Goal: Leave review/rating

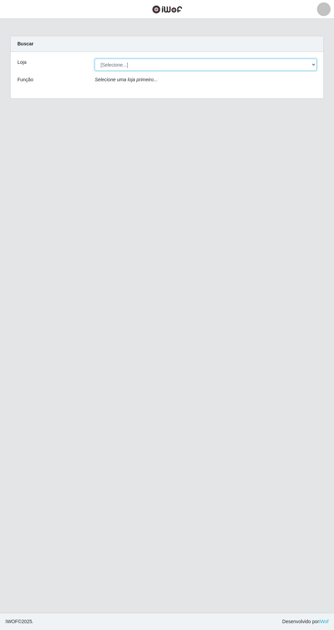
click at [302, 67] on select "[Selecione...] SuperFácil Atacado - [GEOGRAPHIC_DATA]" at bounding box center [206, 65] width 222 height 12
select select "503"
click at [95, 59] on select "[Selecione...] SuperFácil Atacado - [GEOGRAPHIC_DATA]" at bounding box center [206, 65] width 222 height 12
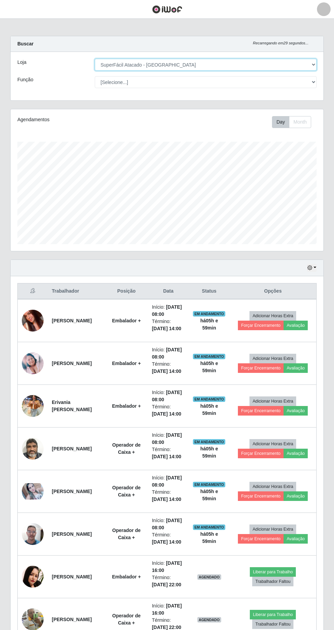
scroll to position [142, 313]
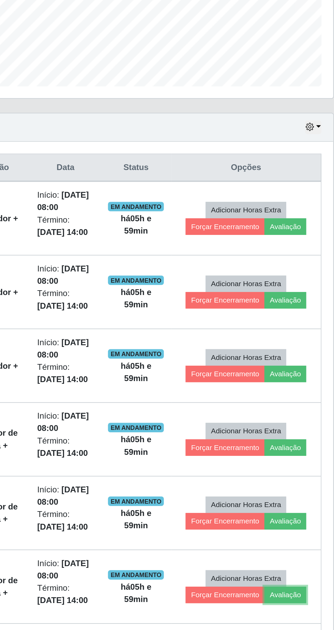
click at [304, 539] on button "Avaliação" at bounding box center [296, 539] width 24 height 10
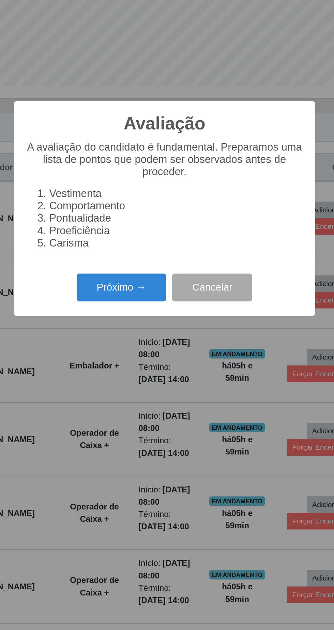
click at [152, 369] on button "Próximo →" at bounding box center [142, 361] width 52 height 16
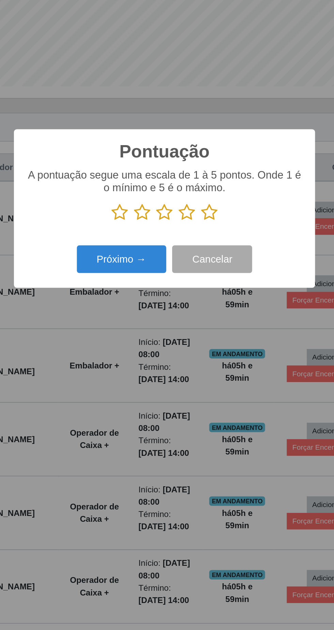
click at [196, 322] on icon at bounding box center [193, 317] width 10 height 10
click at [188, 322] on input "radio" at bounding box center [188, 322] width 0 height 0
click at [148, 352] on button "Próximo →" at bounding box center [142, 344] width 52 height 16
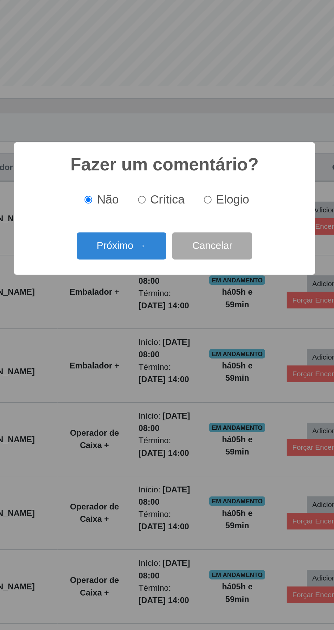
click at [157, 345] on button "Próximo →" at bounding box center [142, 337] width 52 height 16
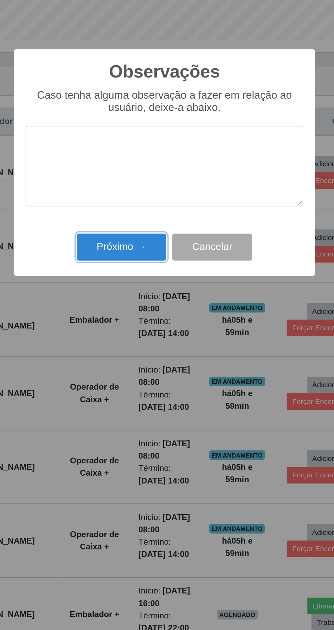
click at [155, 371] on button "Próximo →" at bounding box center [142, 364] width 52 height 16
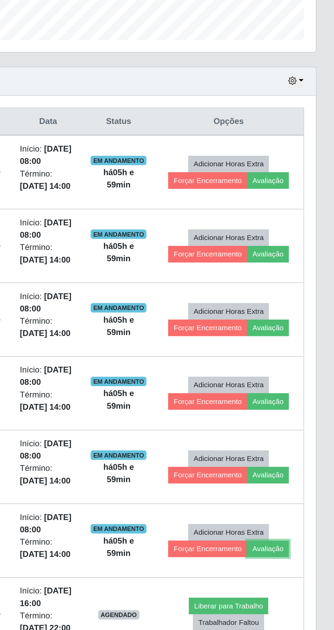
scroll to position [0, 0]
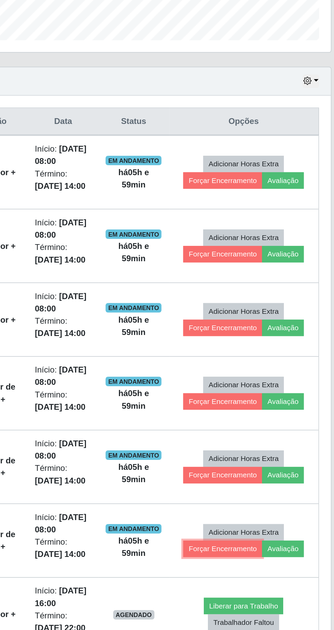
click at [264, 539] on button "Forçar Encerramento" at bounding box center [261, 539] width 46 height 10
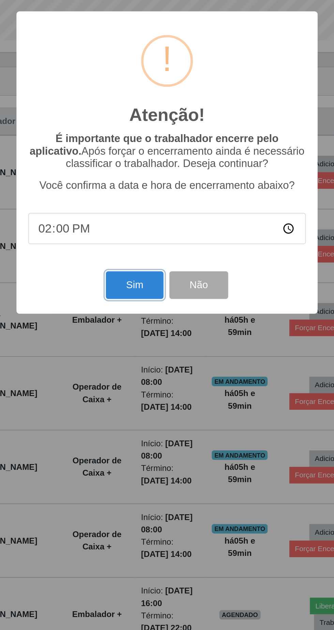
click at [143, 381] on button "Sim" at bounding box center [148, 386] width 33 height 16
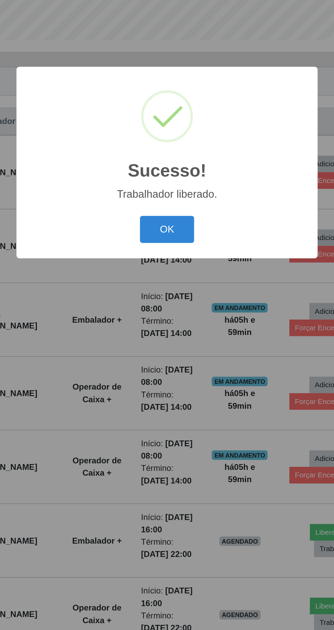
click at [170, 360] on button "OK" at bounding box center [168, 354] width 32 height 16
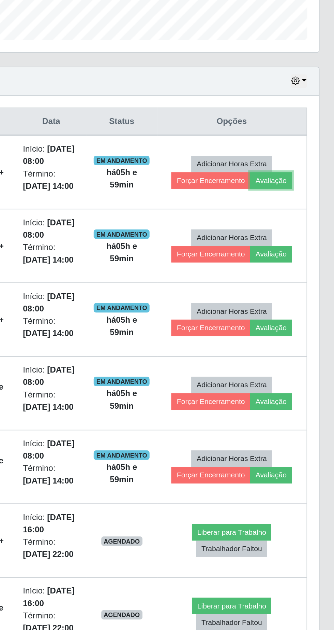
click at [305, 324] on button "Avaliação" at bounding box center [296, 325] width 24 height 10
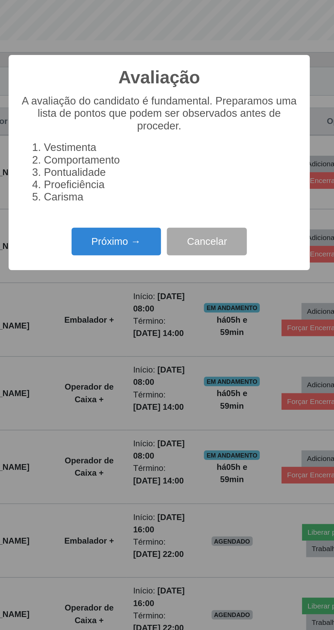
click at [146, 362] on button "Próximo →" at bounding box center [142, 361] width 52 height 16
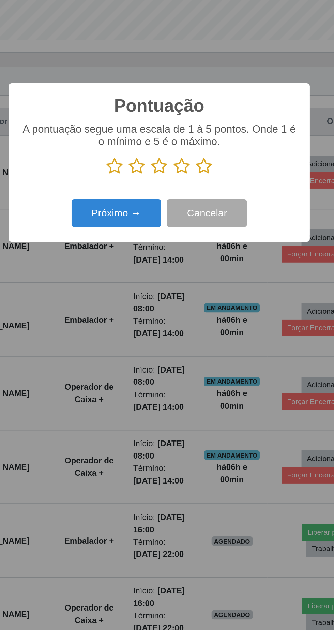
click at [198, 318] on icon at bounding box center [193, 317] width 10 height 10
click at [188, 322] on input "radio" at bounding box center [188, 322] width 0 height 0
click at [153, 344] on button "Próximo →" at bounding box center [142, 344] width 52 height 16
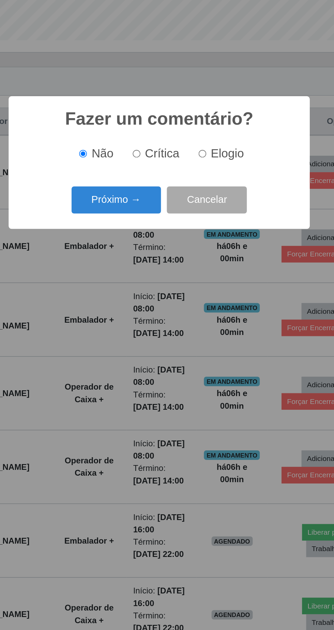
click at [155, 337] on button "Próximo →" at bounding box center [142, 337] width 52 height 16
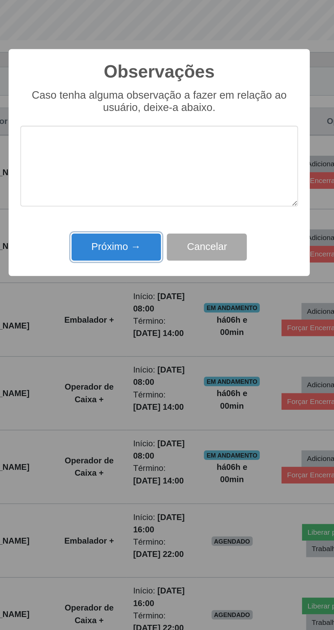
click at [155, 367] on button "Próximo →" at bounding box center [142, 364] width 52 height 16
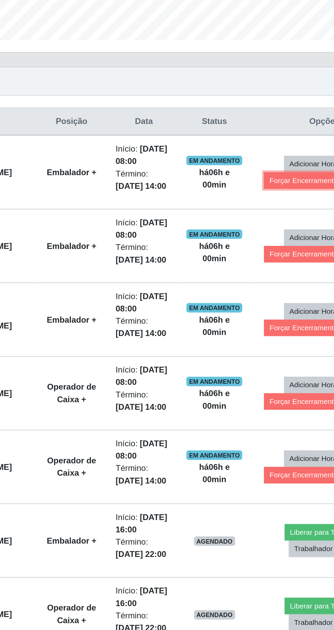
click at [253, 326] on button "Forçar Encerramento" at bounding box center [261, 325] width 46 height 10
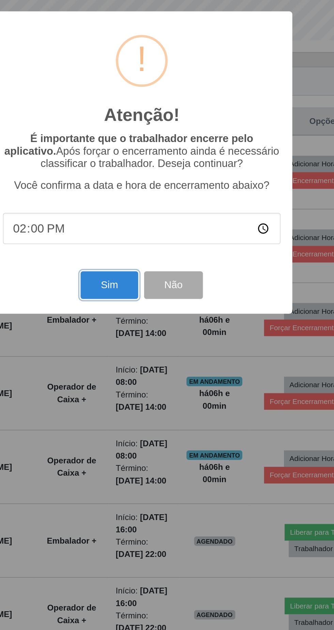
click at [149, 388] on button "Sim" at bounding box center [148, 386] width 33 height 16
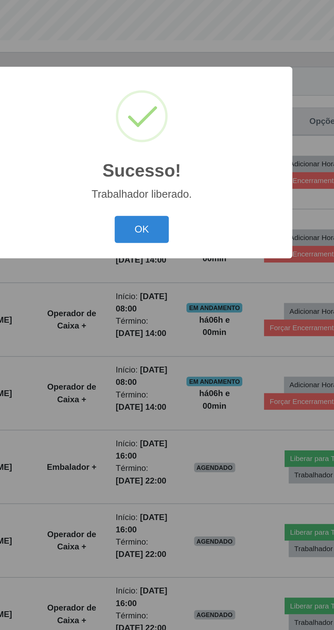
click at [169, 351] on button "OK" at bounding box center [168, 354] width 32 height 16
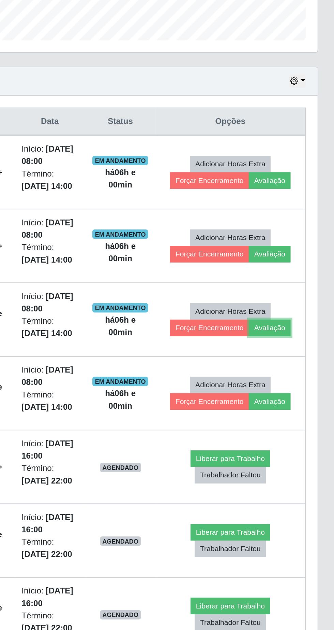
click at [301, 415] on button "Avaliação" at bounding box center [296, 411] width 24 height 10
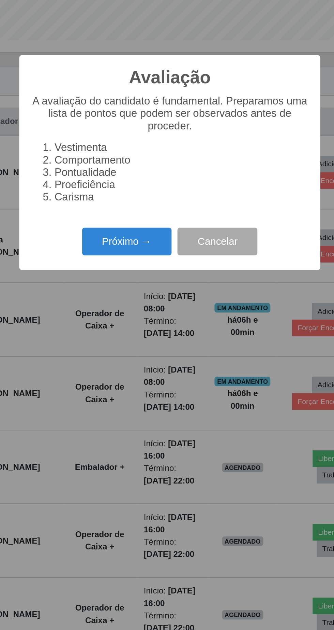
click at [150, 358] on button "Próximo →" at bounding box center [142, 361] width 52 height 16
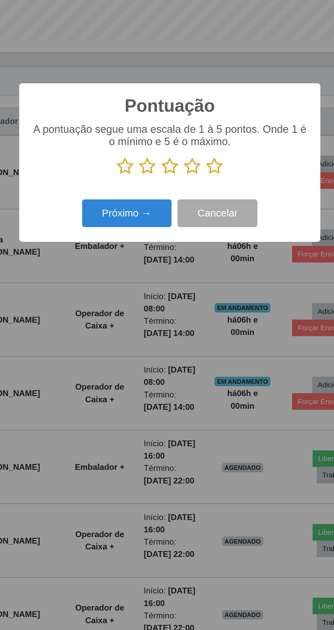
click at [196, 316] on icon at bounding box center [193, 317] width 10 height 10
click at [188, 322] on input "radio" at bounding box center [188, 322] width 0 height 0
click at [148, 347] on button "Próximo →" at bounding box center [142, 344] width 52 height 16
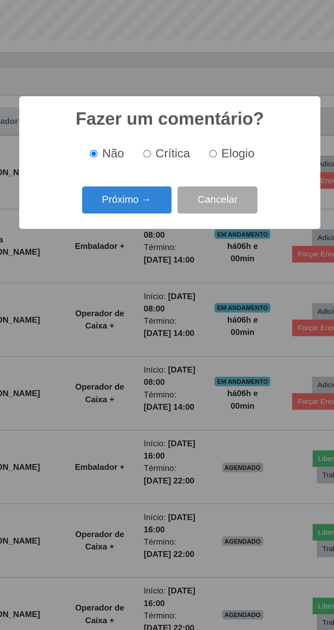
click at [154, 340] on button "Próximo →" at bounding box center [142, 337] width 52 height 16
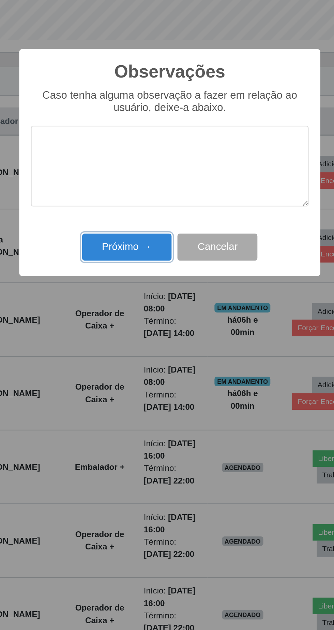
click at [152, 370] on button "Próximo →" at bounding box center [142, 364] width 52 height 16
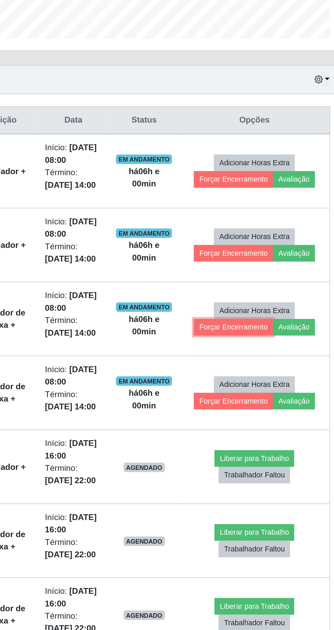
click at [251, 414] on button "Forçar Encerramento" at bounding box center [261, 411] width 46 height 10
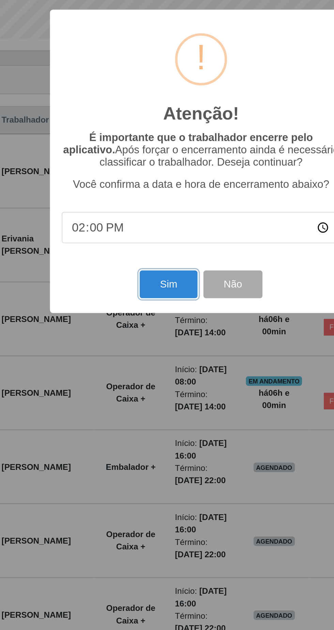
click at [147, 386] on button "Sim" at bounding box center [148, 386] width 33 height 16
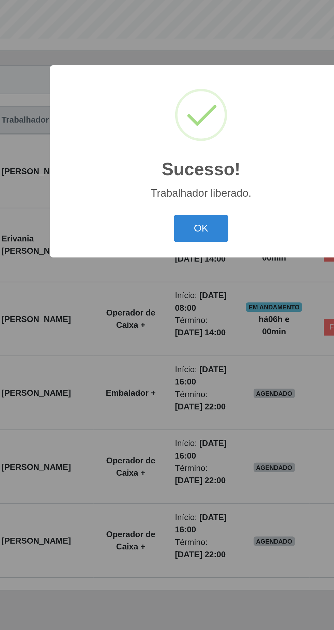
click at [167, 355] on button "OK" at bounding box center [168, 354] width 32 height 16
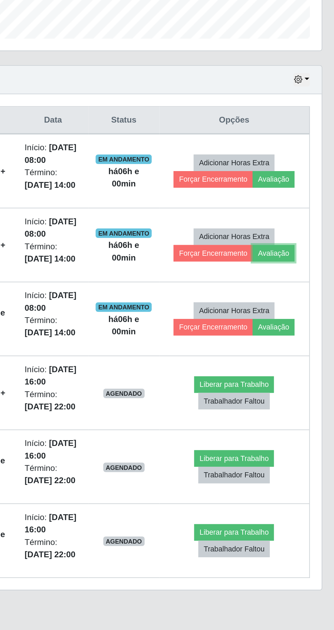
click at [302, 368] on button "Avaliação" at bounding box center [296, 368] width 24 height 10
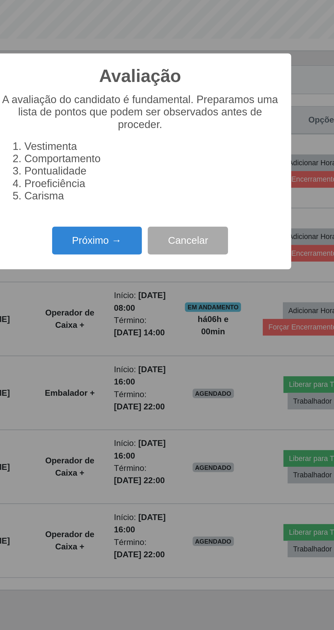
click at [152, 357] on button "Próximo →" at bounding box center [142, 361] width 52 height 16
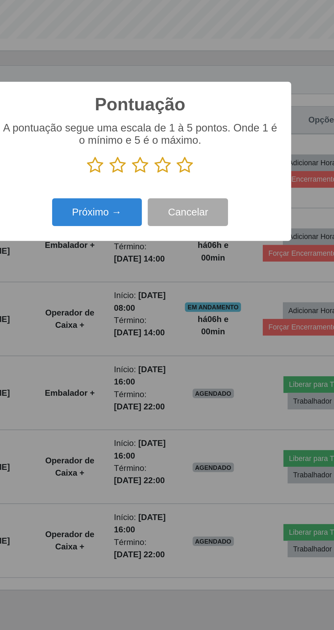
click at [197, 319] on icon at bounding box center [193, 317] width 10 height 10
click at [188, 322] on input "radio" at bounding box center [188, 322] width 0 height 0
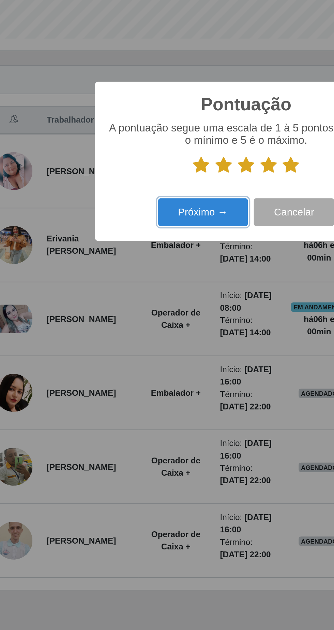
click at [147, 342] on button "Próximo →" at bounding box center [142, 344] width 52 height 16
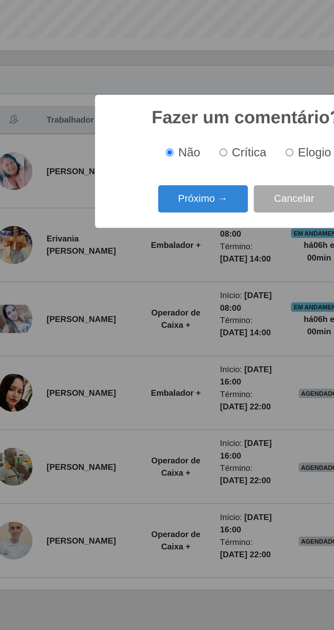
click at [141, 338] on button "Próximo →" at bounding box center [142, 337] width 52 height 16
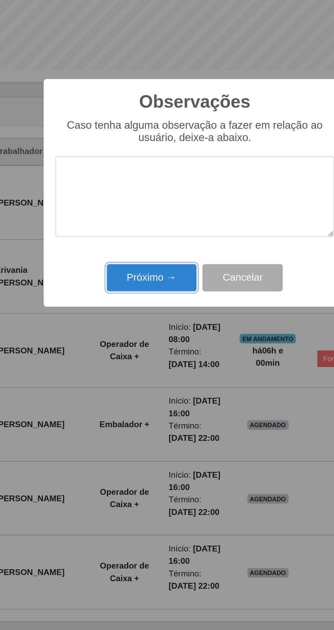
click at [144, 364] on button "Próximo →" at bounding box center [142, 364] width 52 height 16
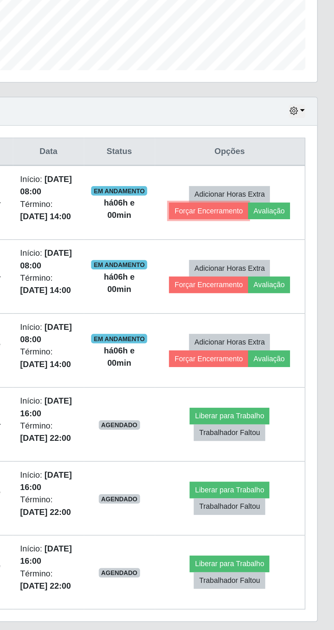
click at [259, 325] on button "Forçar Encerramento" at bounding box center [261, 325] width 46 height 10
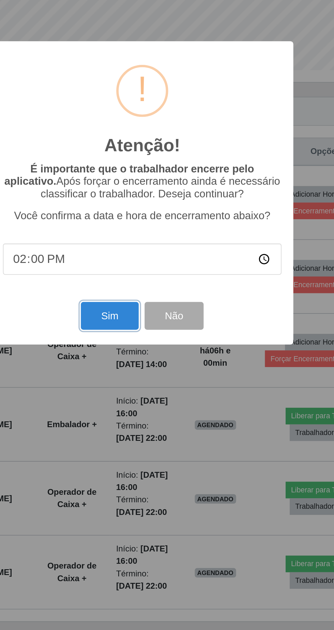
click at [145, 384] on button "Sim" at bounding box center [148, 386] width 33 height 16
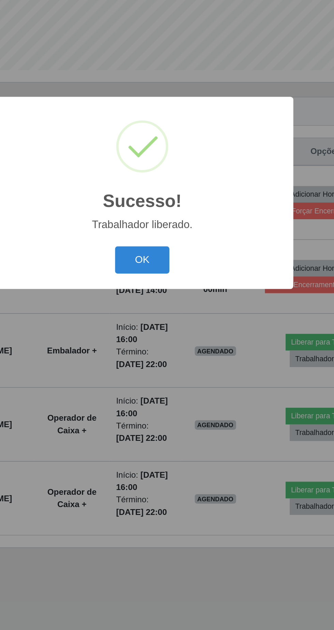
click at [171, 349] on button "OK" at bounding box center [168, 354] width 32 height 16
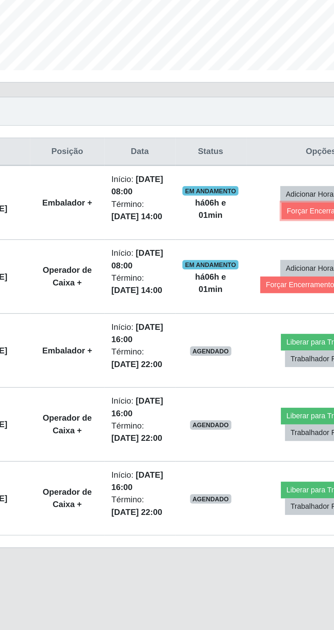
click at [270, 326] on button "Forçar Encerramento" at bounding box center [273, 325] width 46 height 10
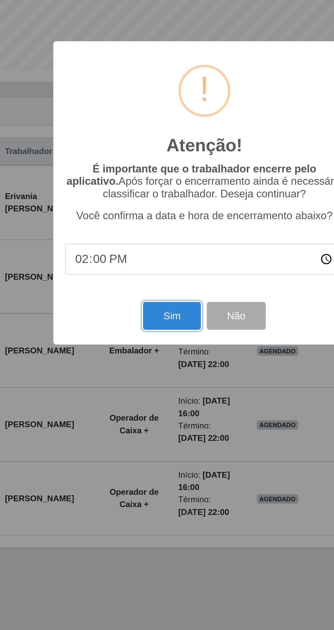
click at [154, 391] on button "Sim" at bounding box center [148, 386] width 33 height 16
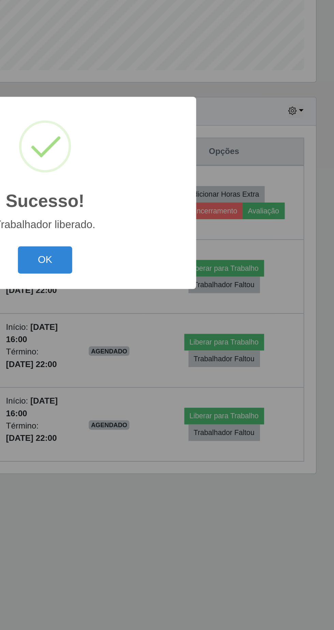
click at [169, 353] on button "OK" at bounding box center [168, 354] width 32 height 16
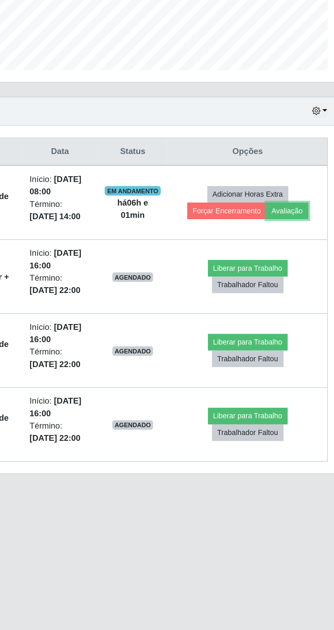
click at [304, 325] on button "Avaliação" at bounding box center [294, 325] width 24 height 10
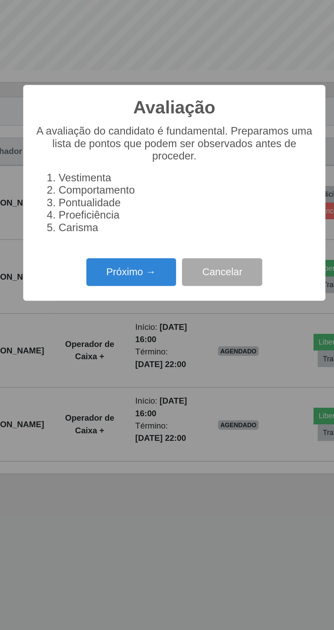
click at [155, 356] on button "Próximo →" at bounding box center [142, 361] width 52 height 16
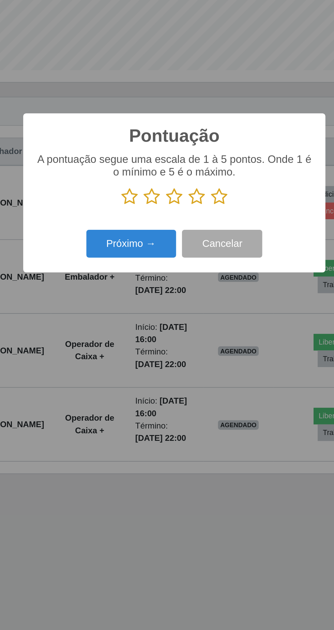
click at [195, 318] on icon at bounding box center [193, 317] width 10 height 10
click at [188, 322] on input "radio" at bounding box center [188, 322] width 0 height 0
click at [156, 347] on button "Próximo →" at bounding box center [142, 344] width 52 height 16
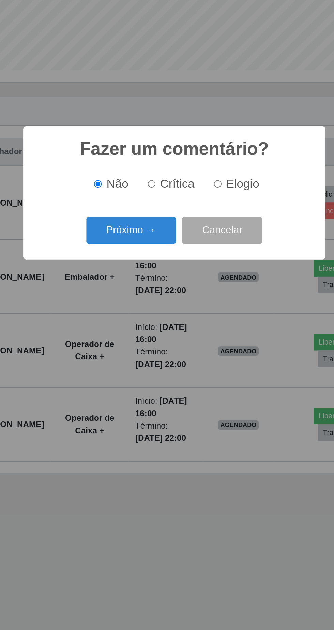
click at [147, 336] on button "Próximo →" at bounding box center [142, 337] width 52 height 16
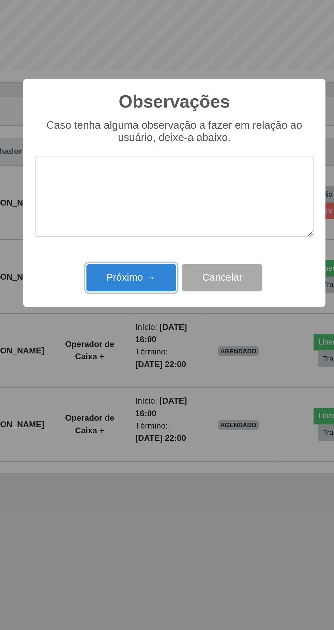
click at [154, 363] on button "Próximo →" at bounding box center [142, 364] width 52 height 16
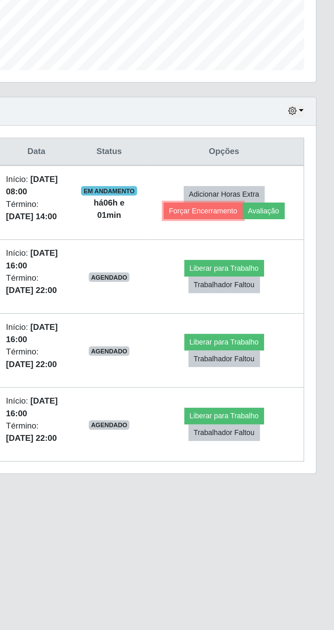
click at [267, 328] on button "Forçar Encerramento" at bounding box center [259, 325] width 46 height 10
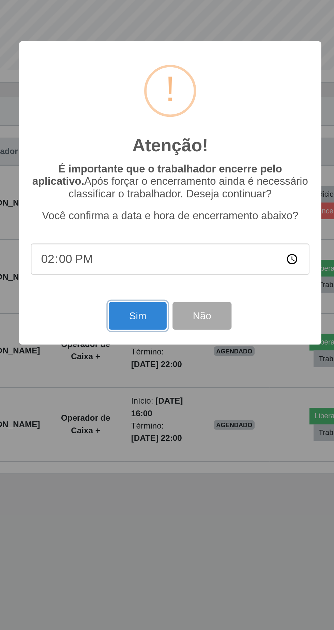
click at [156, 382] on button "Sim" at bounding box center [148, 386] width 33 height 16
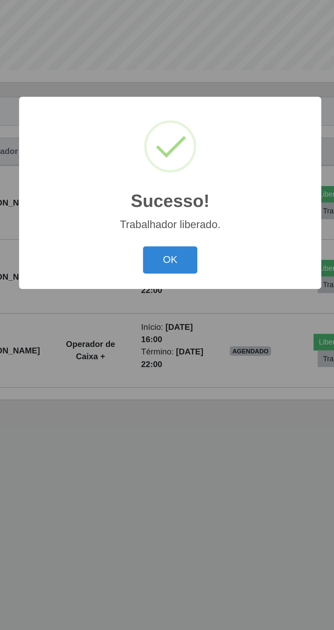
click at [167, 356] on button "OK" at bounding box center [168, 354] width 32 height 16
